Goal: Task Accomplishment & Management: Use online tool/utility

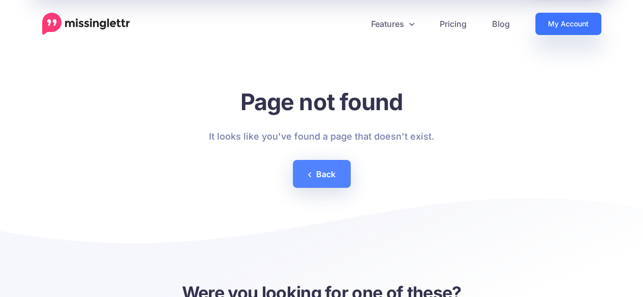
click at [558, 32] on link "My Account" at bounding box center [568, 24] width 66 height 22
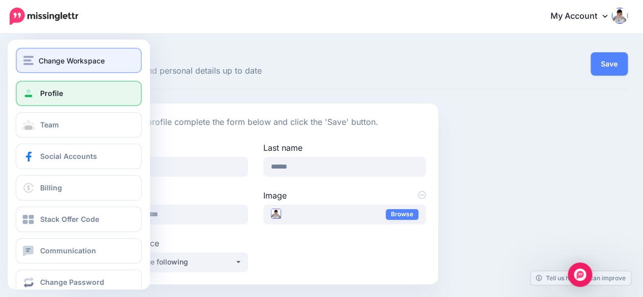
click at [51, 65] on span "Change Workspace" at bounding box center [72, 61] width 66 height 12
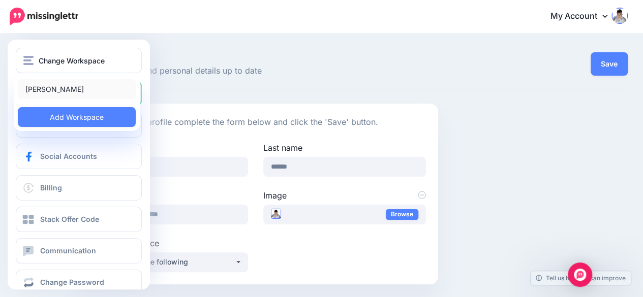
click at [56, 86] on link "[PERSON_NAME]" at bounding box center [77, 89] width 118 height 20
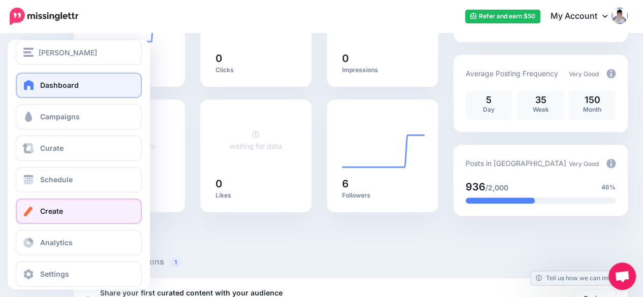
scroll to position [19, 0]
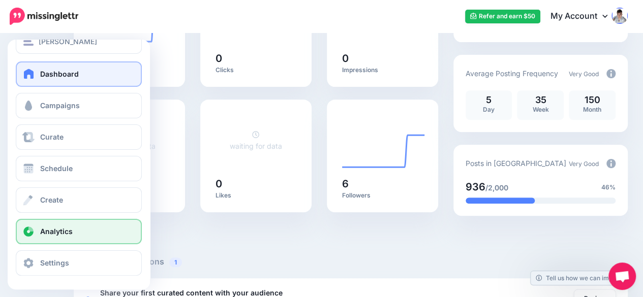
click at [45, 229] on span "Analytics" at bounding box center [56, 231] width 33 height 9
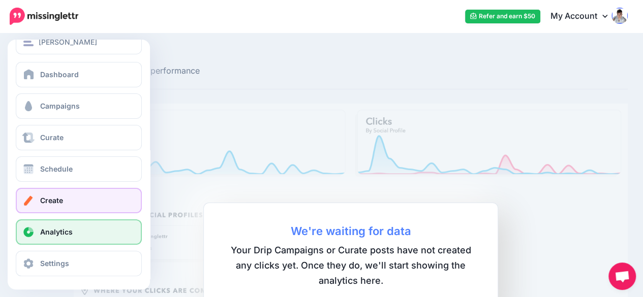
scroll to position [19, 0]
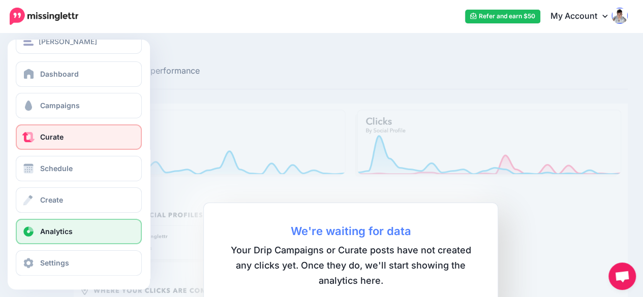
click at [68, 136] on link "Curate" at bounding box center [79, 137] width 126 height 25
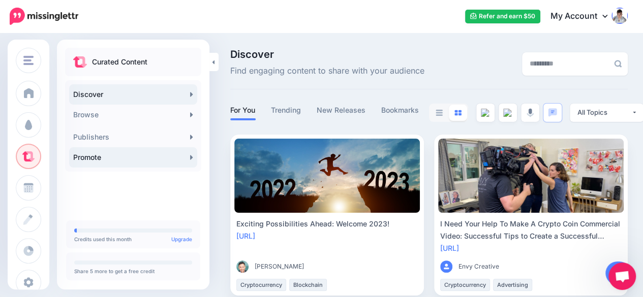
click at [107, 152] on link "Promote" at bounding box center [133, 157] width 128 height 20
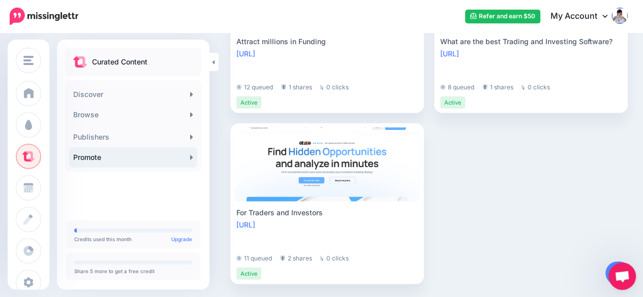
scroll to position [1348, 0]
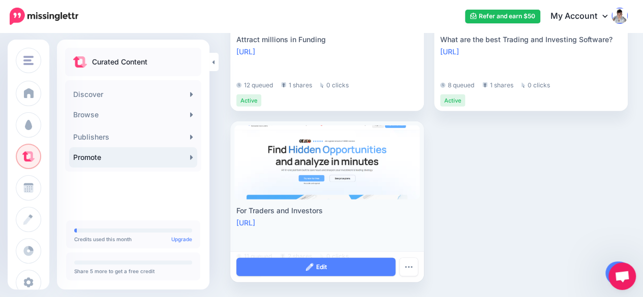
click at [352, 212] on div "For Traders and Investors" at bounding box center [327, 211] width 182 height 12
click at [413, 268] on img "button" at bounding box center [409, 267] width 8 height 3
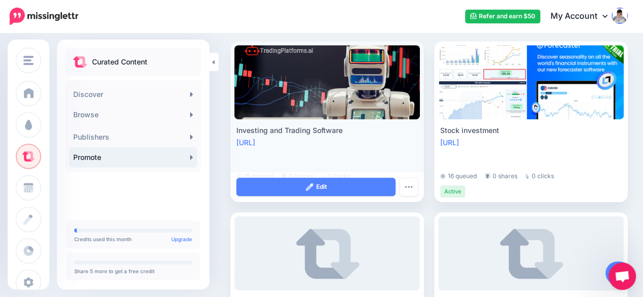
scroll to position [229, 0]
